Goal: Task Accomplishment & Management: Manage account settings

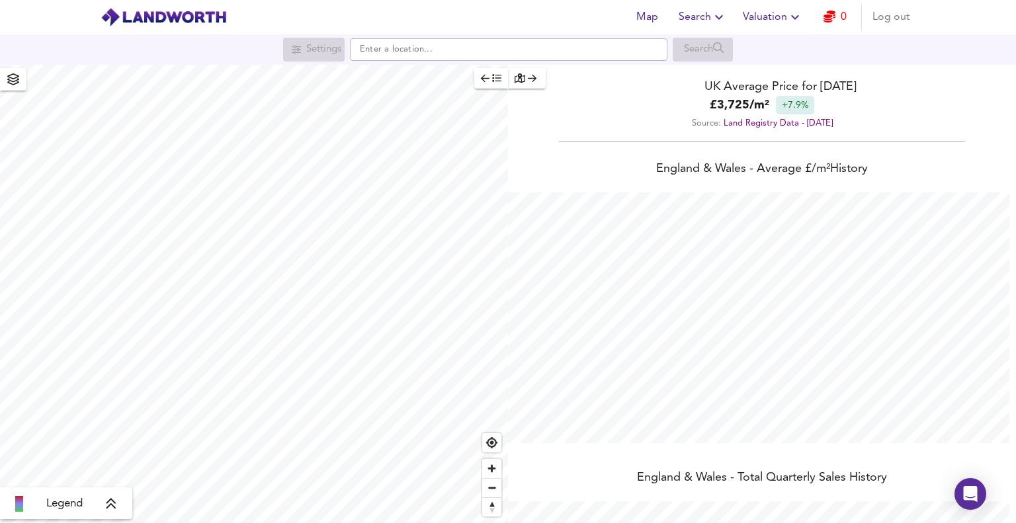
click at [793, 15] on icon "button" at bounding box center [795, 17] width 16 height 16
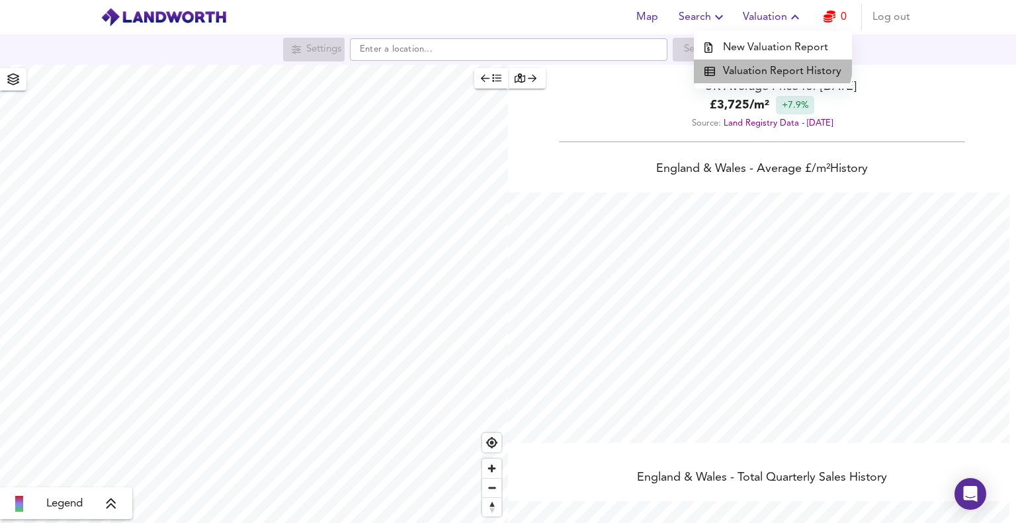
click at [766, 60] on li "Valuation Report History" at bounding box center [773, 72] width 158 height 24
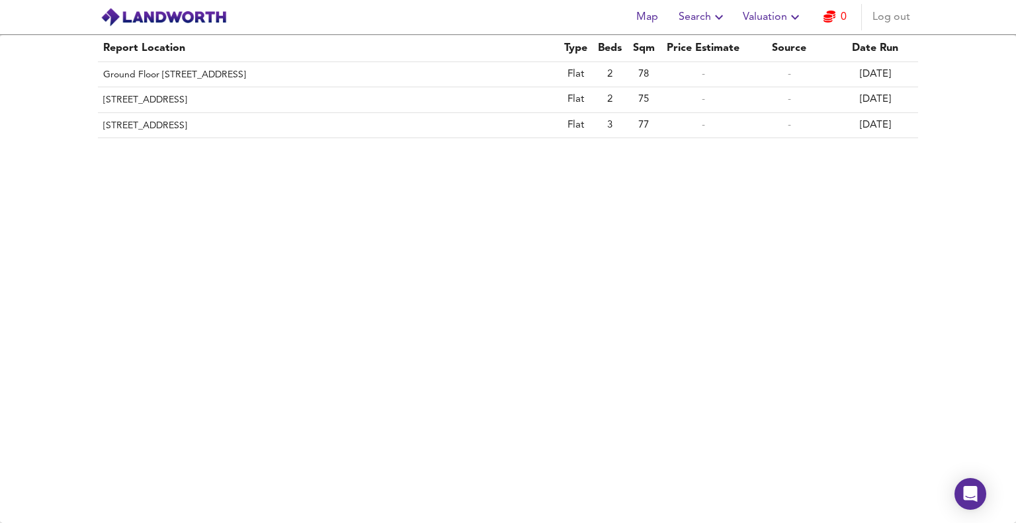
click at [881, 17] on span "Log out" at bounding box center [891, 17] width 38 height 19
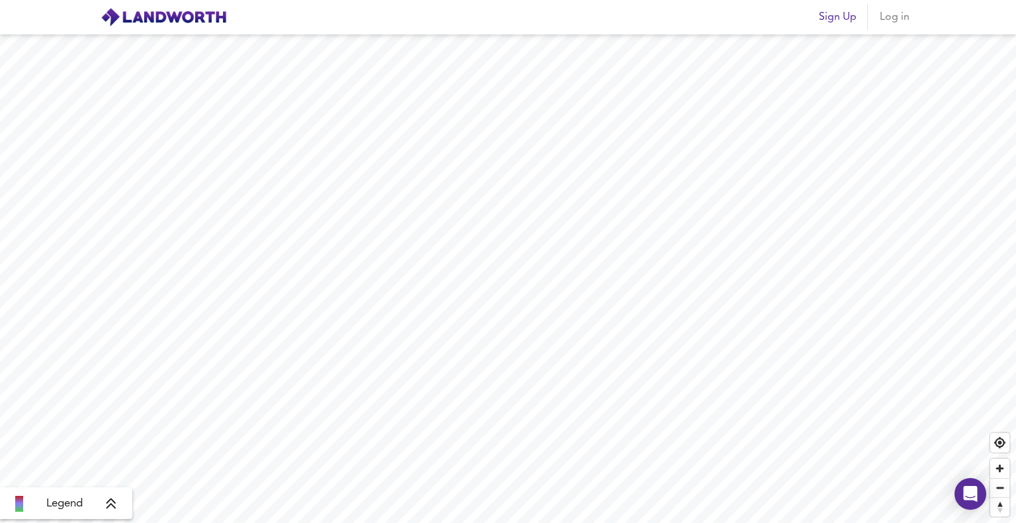
click at [889, 26] on button "Log in" at bounding box center [894, 17] width 42 height 26
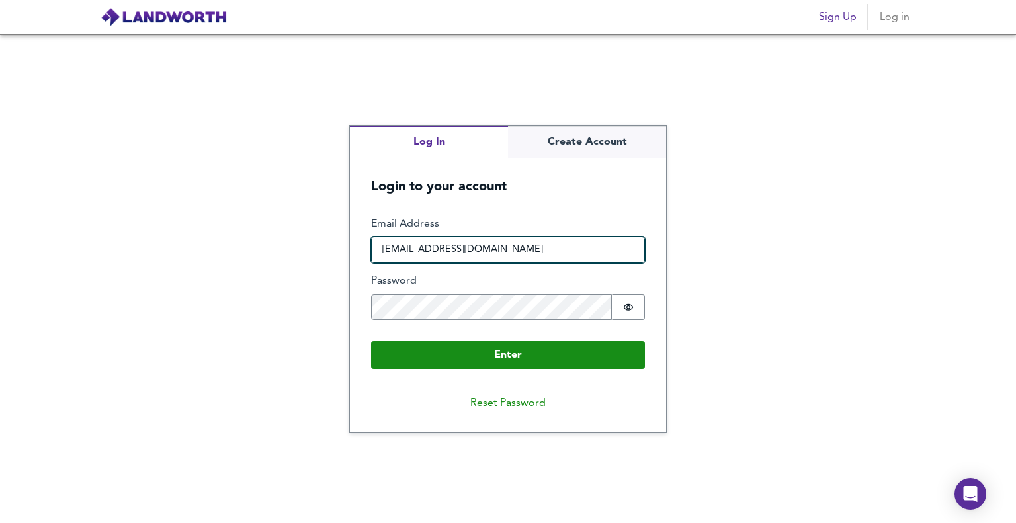
click at [514, 244] on input "[EMAIL_ADDRESS][DOMAIN_NAME]" at bounding box center [508, 250] width 274 height 26
type input "[EMAIL_ADDRESS][DOMAIN_NAME]"
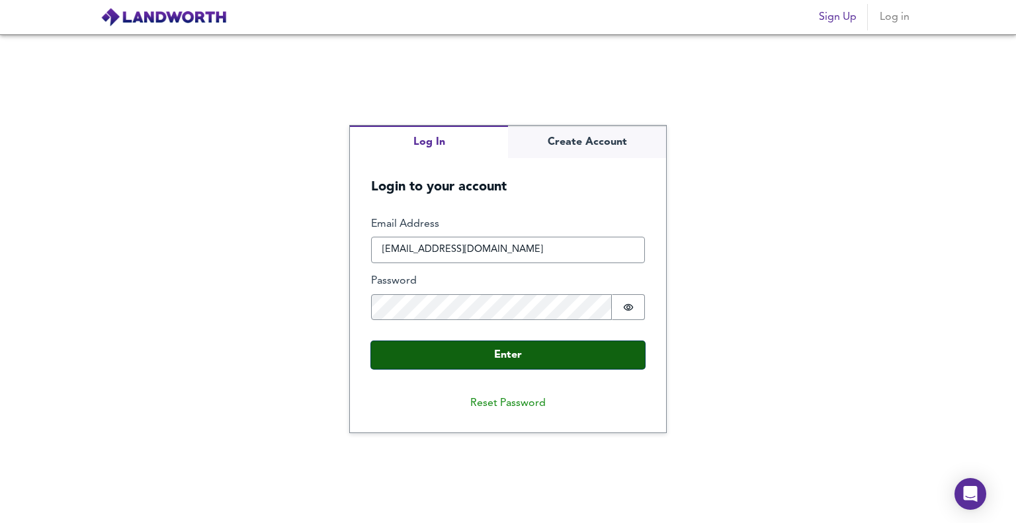
click at [515, 355] on button "Enter" at bounding box center [508, 355] width 274 height 28
